Goal: Task Accomplishment & Management: Manage account settings

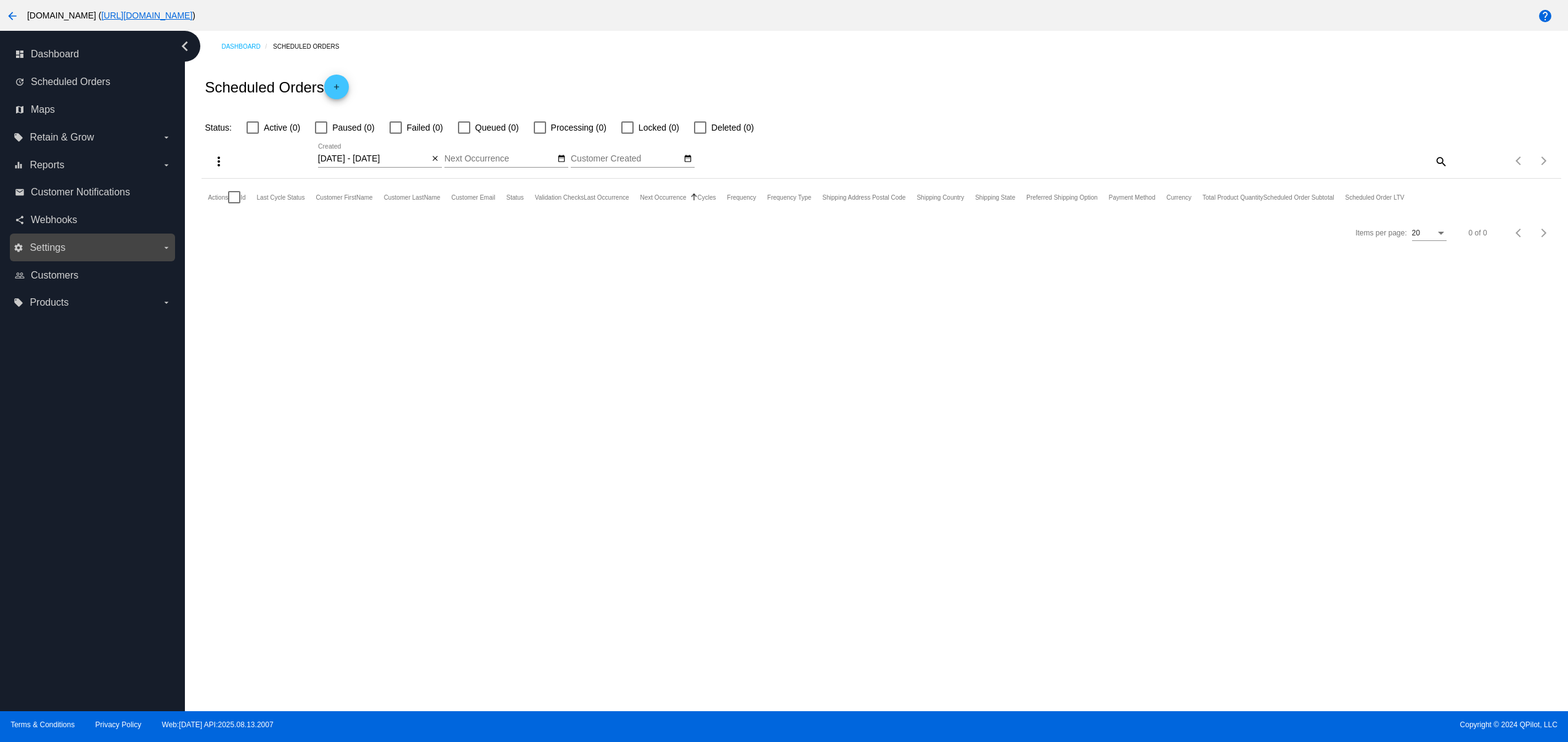
click at [88, 252] on label "settings Settings arrow_drop_down" at bounding box center [92, 247] width 157 height 19
click at [0, 0] on input "settings Settings arrow_drop_down" at bounding box center [0, 0] width 0 height 0
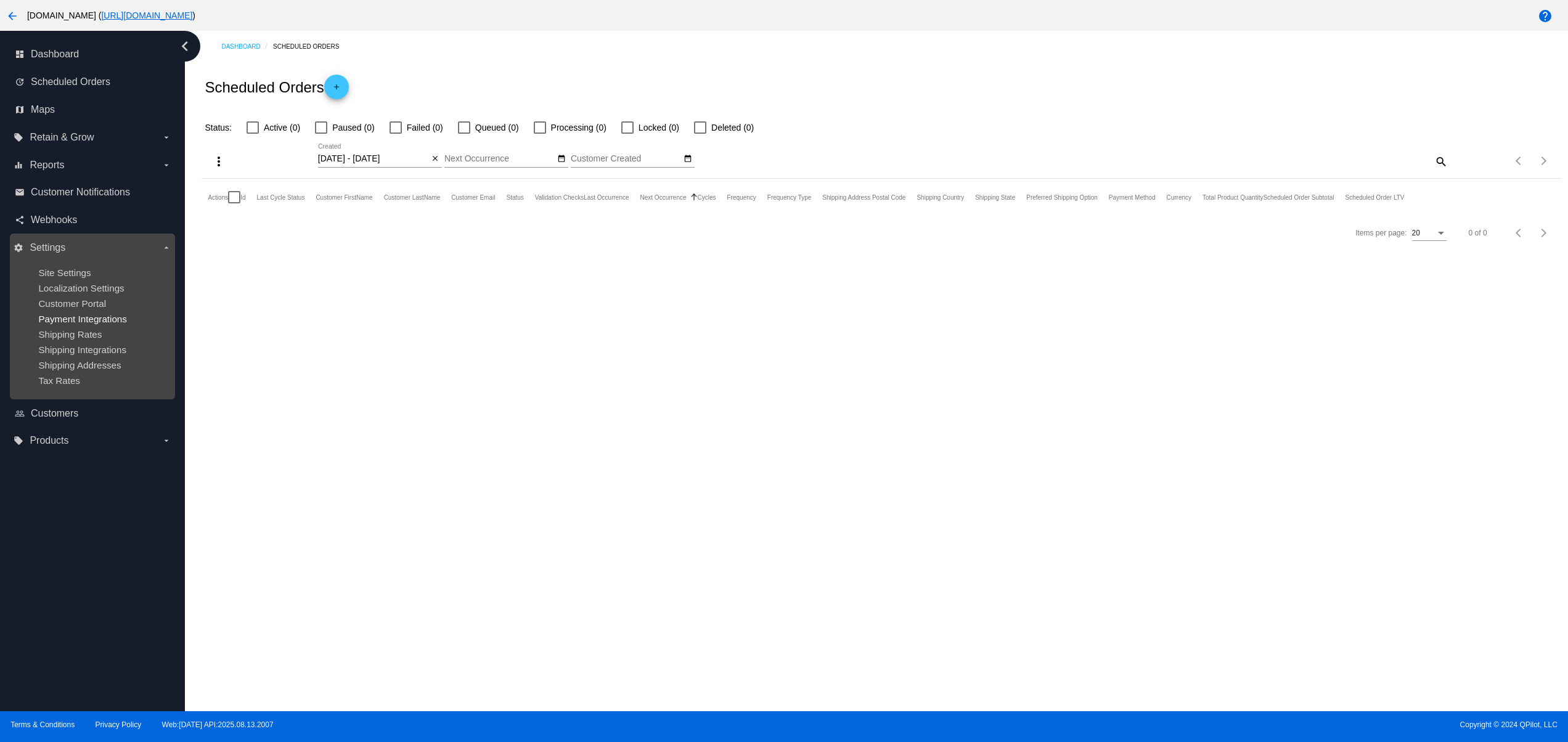
click at [70, 321] on span "Payment Integrations" at bounding box center [82, 319] width 88 height 10
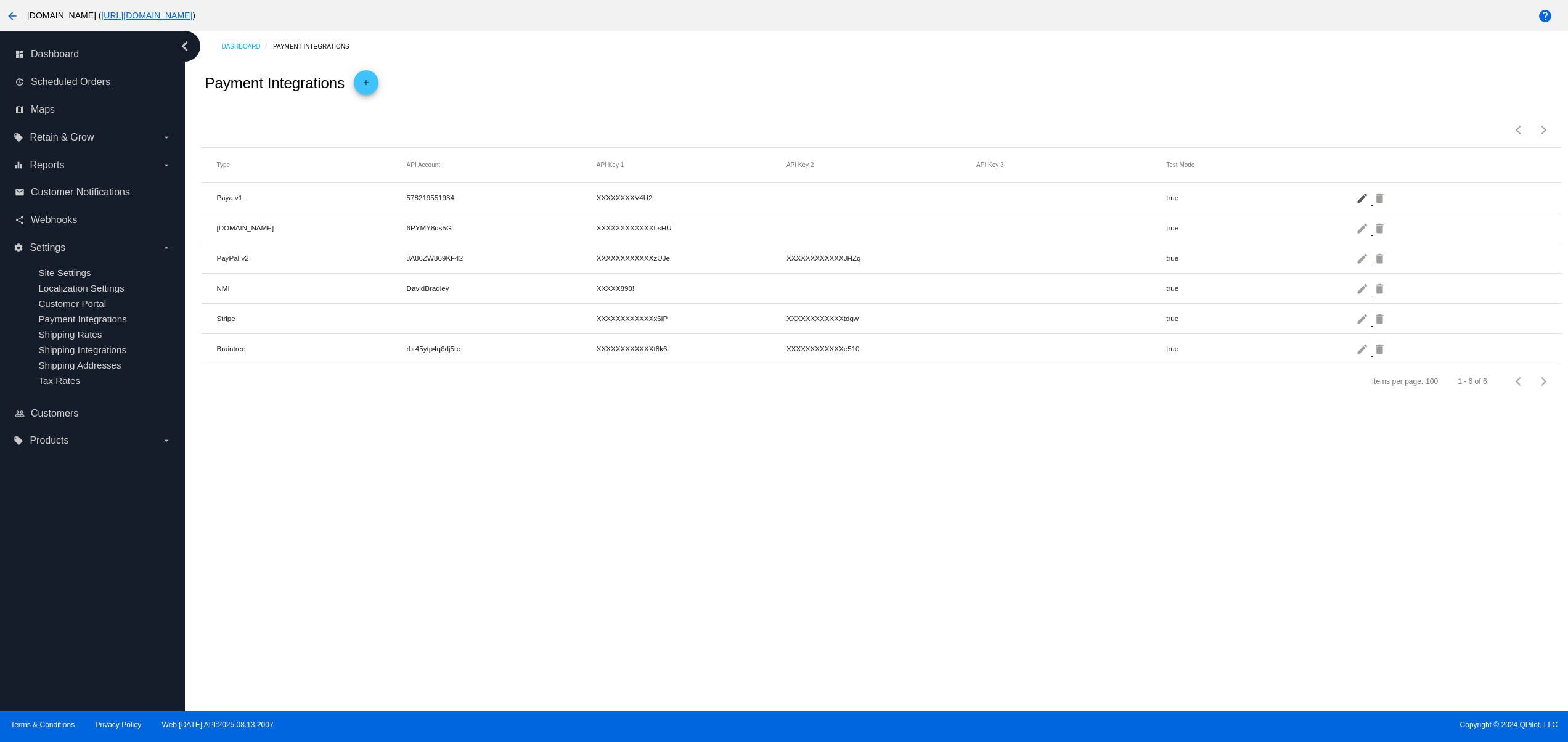
click at [1363, 193] on mat-icon "edit" at bounding box center [1363, 197] width 15 height 19
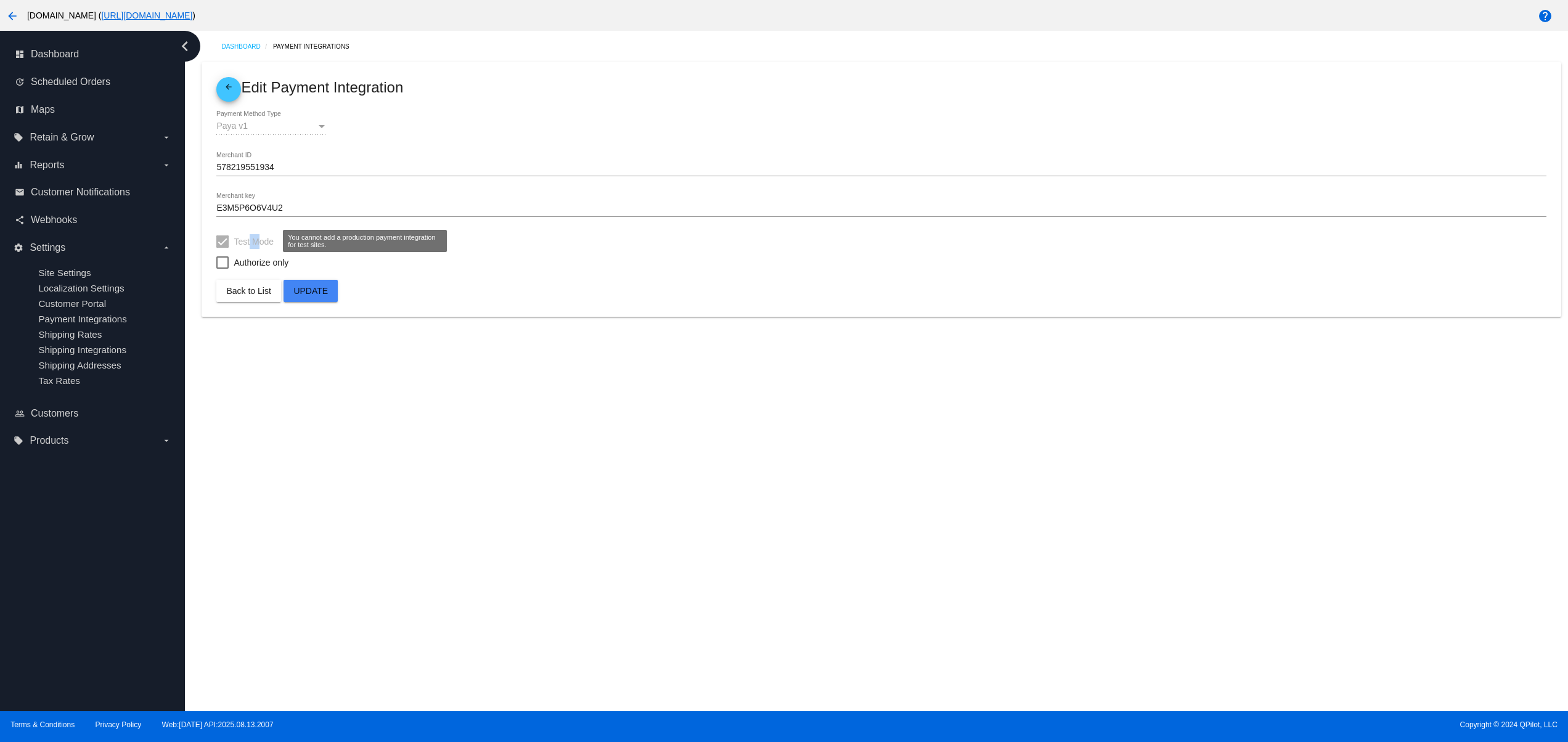
click at [238, 240] on span "Test Mode" at bounding box center [253, 241] width 40 height 15
click at [579, 512] on div "Dashboard Payment Integrations arrow_back Edit Payment Integration Paya v1 Paym…" at bounding box center [876, 371] width 1383 height 680
